Goal: Task Accomplishment & Management: Use online tool/utility

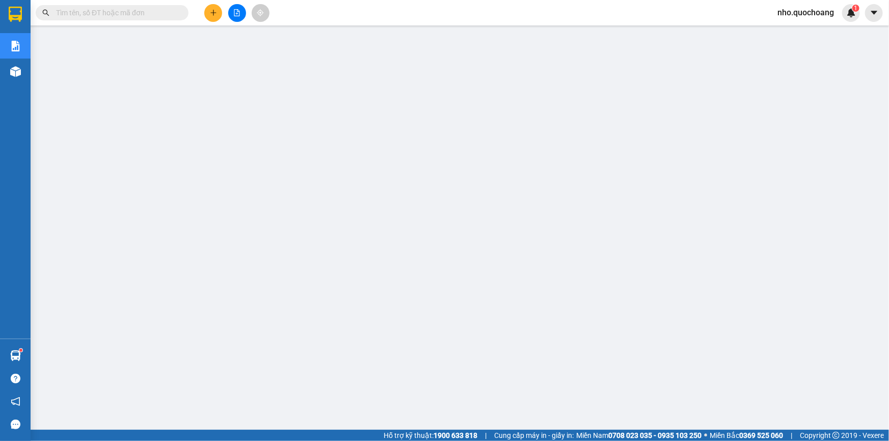
click at [800, 2] on div "Kết quả tìm kiếm ( 5452 ) Bộ lọc Mã ĐH Trạng thái Món hàng Thu hộ Tổng cước Chư…" at bounding box center [444, 12] width 889 height 25
click at [799, 15] on span "nho.quochoang" at bounding box center [806, 12] width 73 height 13
click at [800, 29] on span "Đăng xuất" at bounding box center [810, 31] width 52 height 11
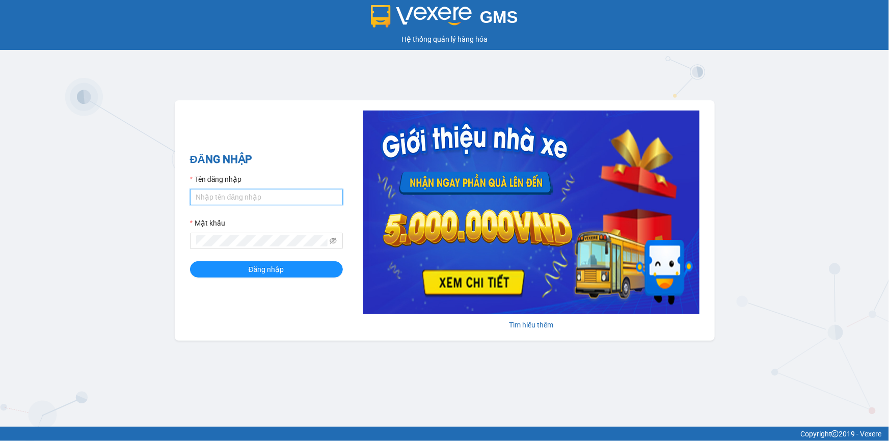
click at [256, 199] on input "Tên đăng nhập" at bounding box center [266, 197] width 153 height 16
type input "minh.quochoang"
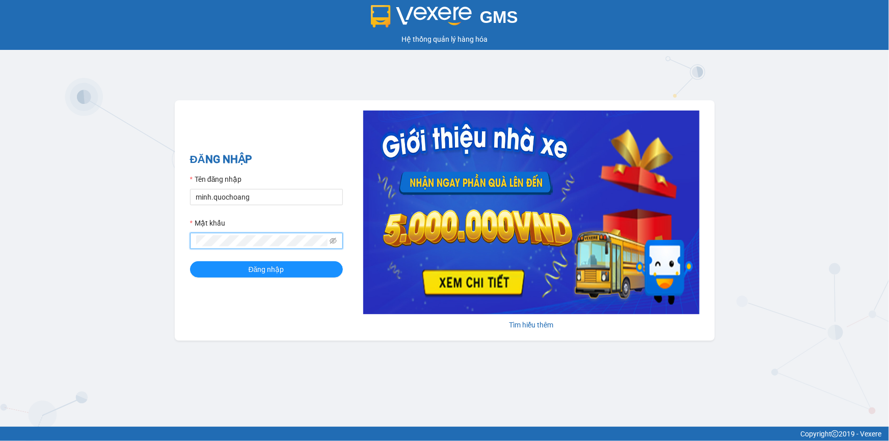
click at [190, 261] on button "Đăng nhập" at bounding box center [266, 269] width 153 height 16
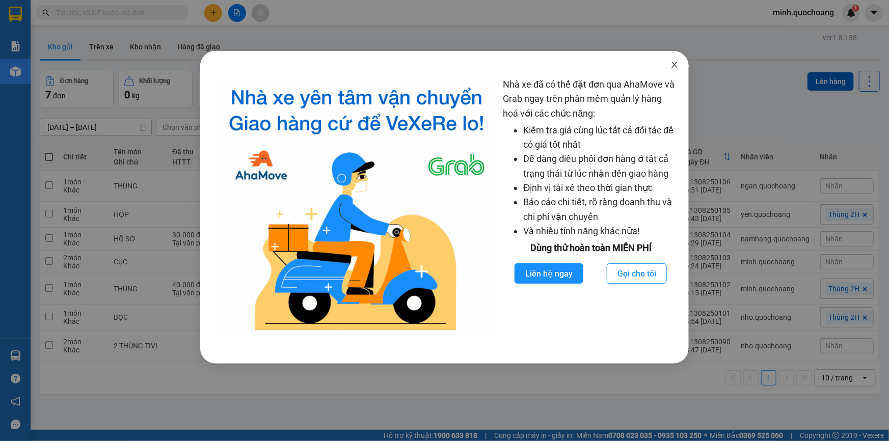
click at [675, 61] on span "Close" at bounding box center [674, 65] width 29 height 29
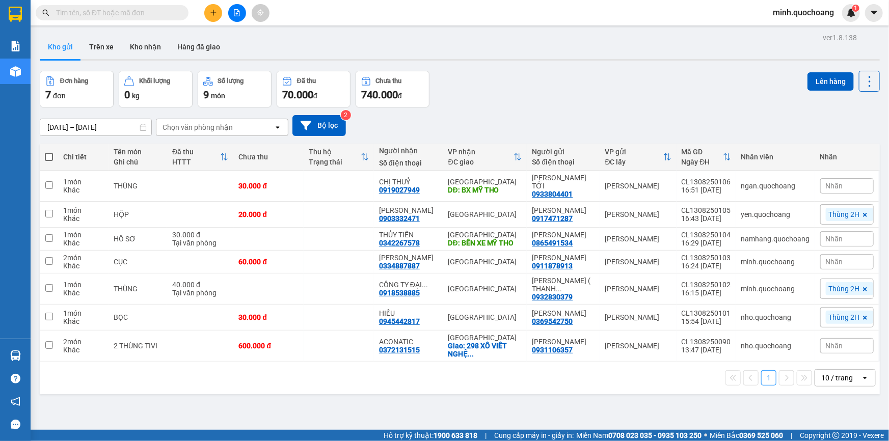
click at [843, 383] on div "10 / trang" at bounding box center [837, 378] width 32 height 10
click at [820, 384] on span "100 / trang" at bounding box center [834, 382] width 37 height 10
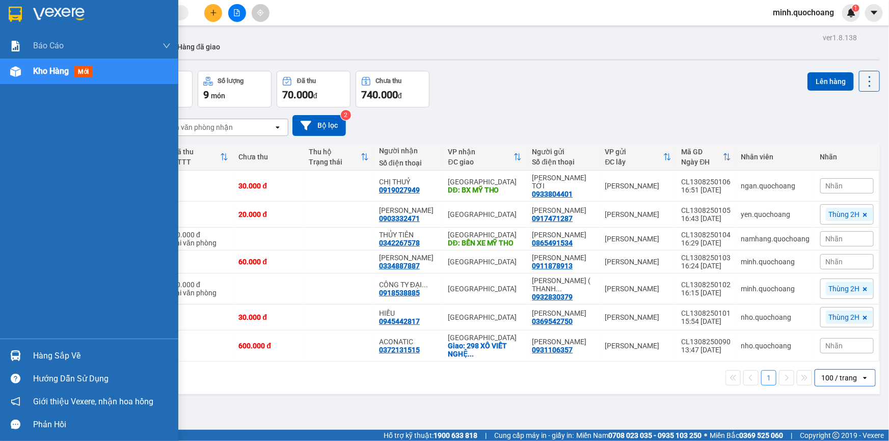
click at [25, 356] on div "Hàng sắp về" at bounding box center [89, 355] width 178 height 23
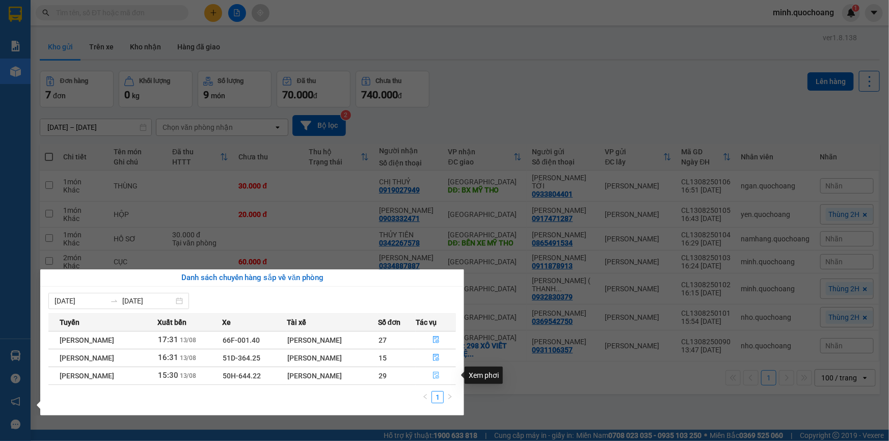
click at [443, 377] on button "button" at bounding box center [435, 376] width 39 height 16
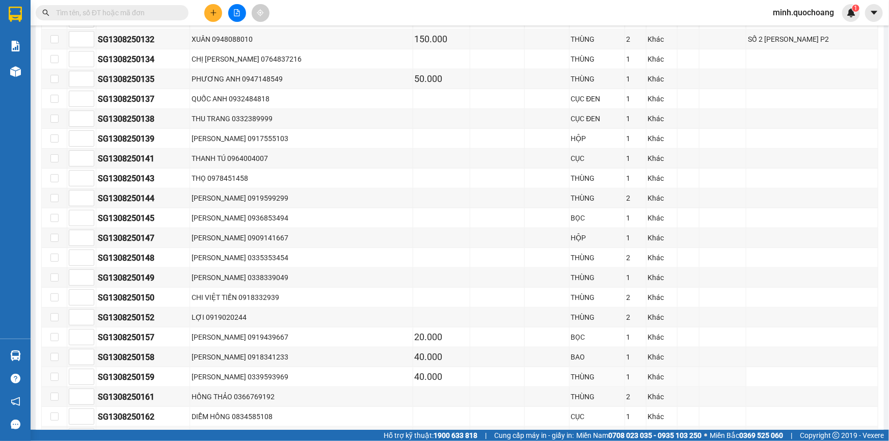
scroll to position [648, 0]
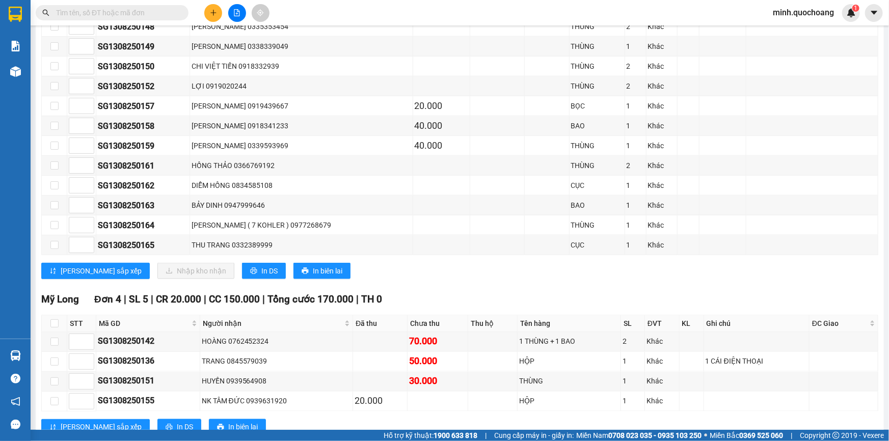
click at [122, 18] on input "text" at bounding box center [116, 12] width 120 height 11
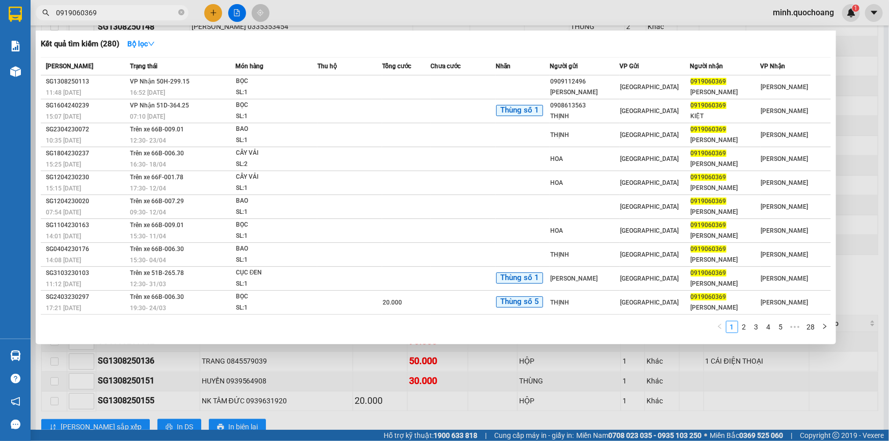
type input "0919060369"
click at [283, 397] on div at bounding box center [444, 220] width 889 height 441
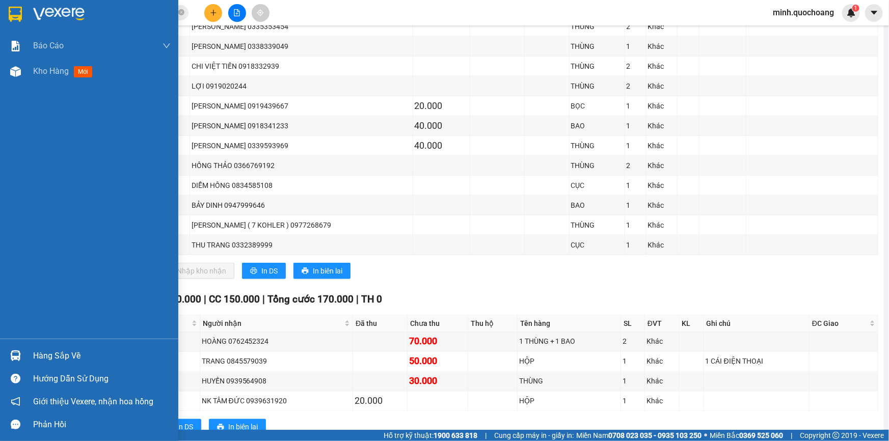
click at [18, 353] on img at bounding box center [15, 356] width 11 height 11
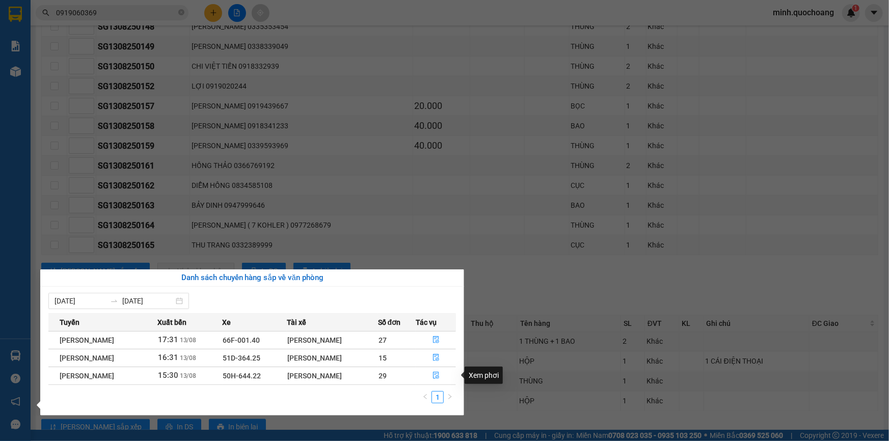
click at [648, 260] on section "Kết quả tìm kiếm ( 280 ) Bộ lọc Mã ĐH Trạng thái Món hàng Thu hộ Tổng cước Chưa…" at bounding box center [444, 220] width 889 height 441
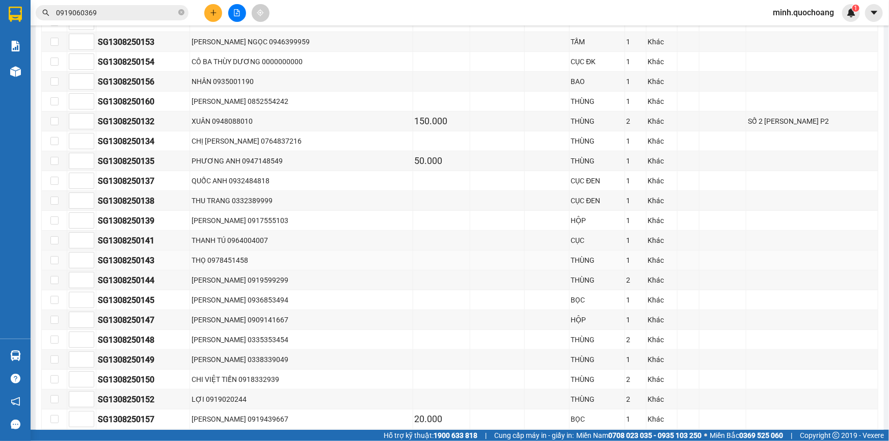
scroll to position [417, 0]
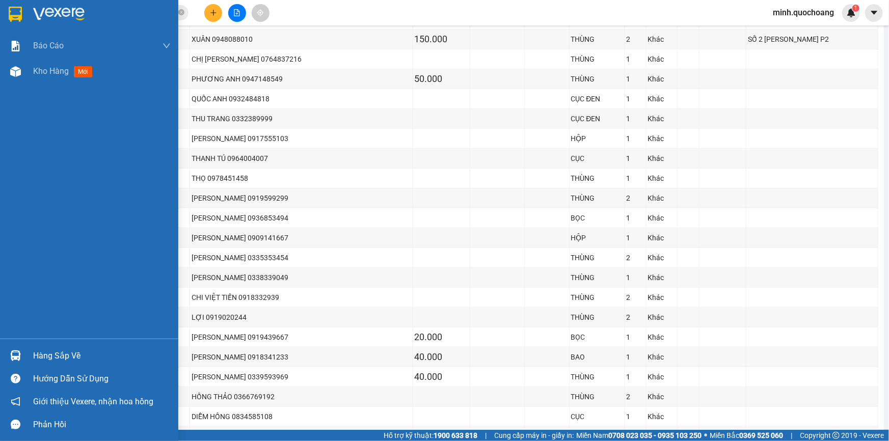
click at [34, 352] on div "Hàng sắp về" at bounding box center [102, 356] width 138 height 15
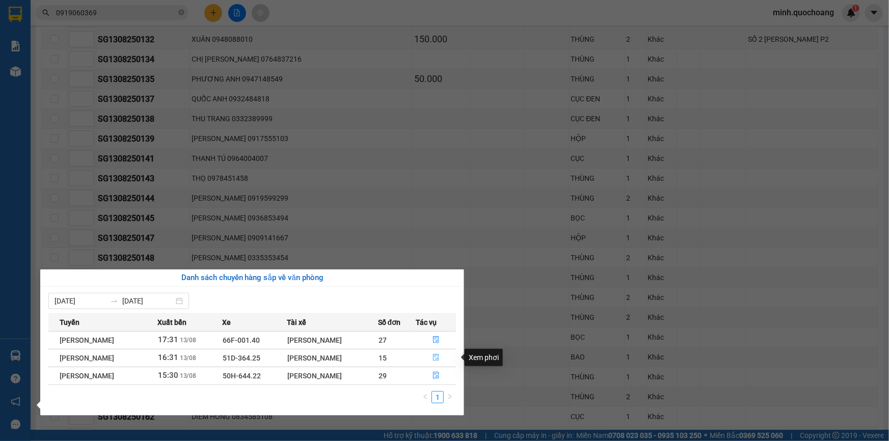
click at [439, 357] on icon "file-done" at bounding box center [436, 357] width 7 height 7
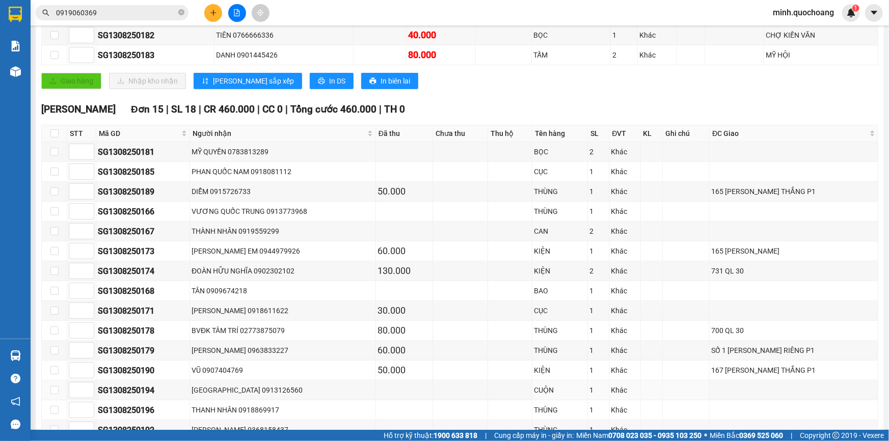
scroll to position [290, 0]
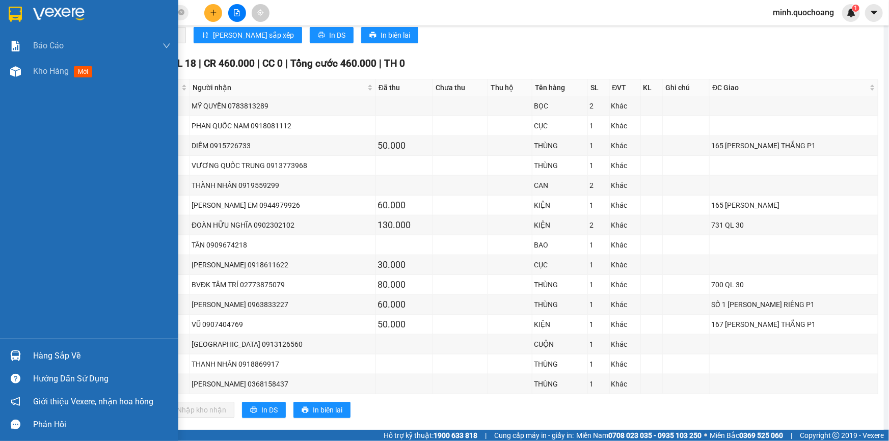
click at [53, 361] on div "Hàng sắp về" at bounding box center [102, 356] width 138 height 15
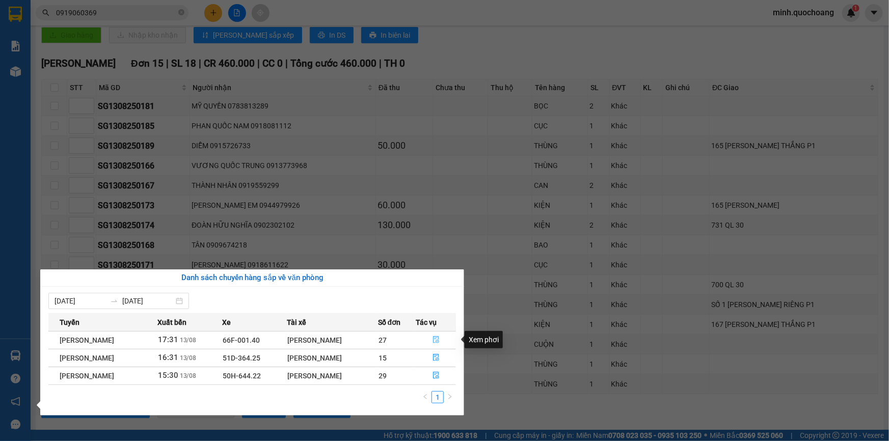
click at [438, 341] on icon "file-done" at bounding box center [436, 339] width 6 height 7
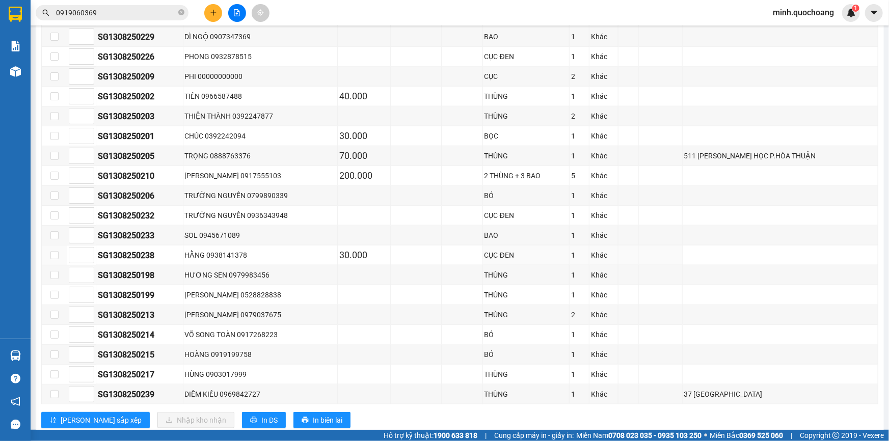
scroll to position [522, 0]
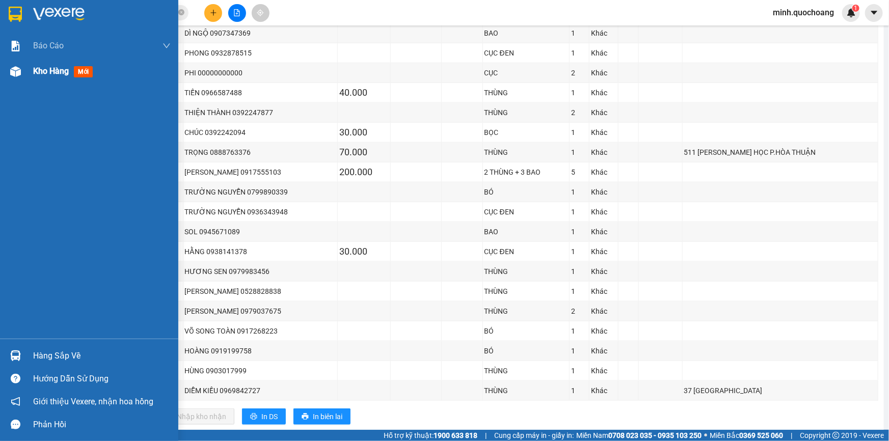
click at [58, 81] on div "Kho hàng mới" at bounding box center [102, 71] width 138 height 25
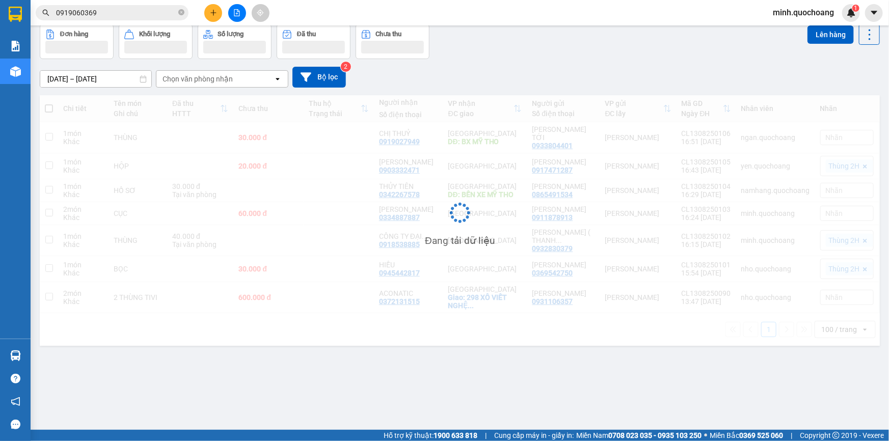
scroll to position [46, 0]
